Goal: Register for event/course

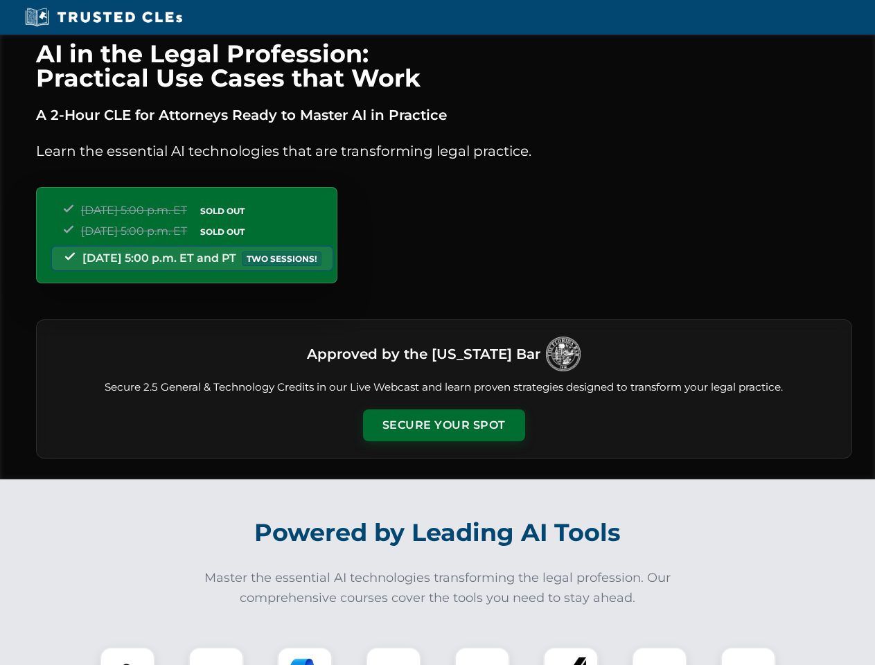
click at [443, 425] on button "Secure Your Spot" at bounding box center [444, 425] width 162 height 32
click at [127, 656] on img at bounding box center [127, 675] width 40 height 40
click at [216, 656] on div at bounding box center [215, 674] width 55 height 55
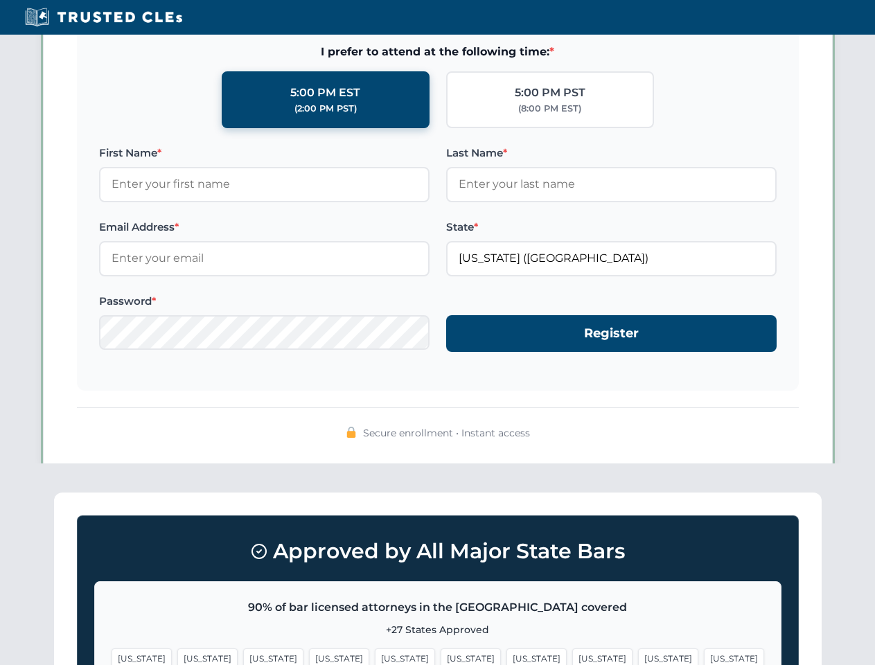
click at [638, 656] on span "[US_STATE]" at bounding box center [668, 658] width 60 height 20
